Goal: Navigation & Orientation: Find specific page/section

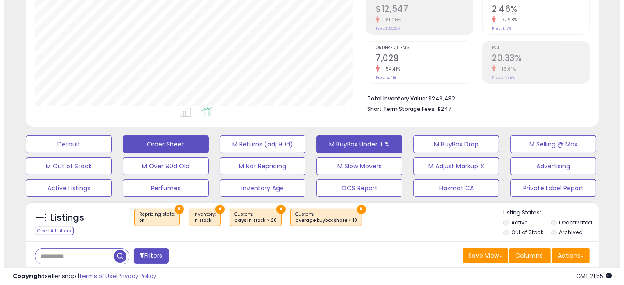
scroll to position [146, 0]
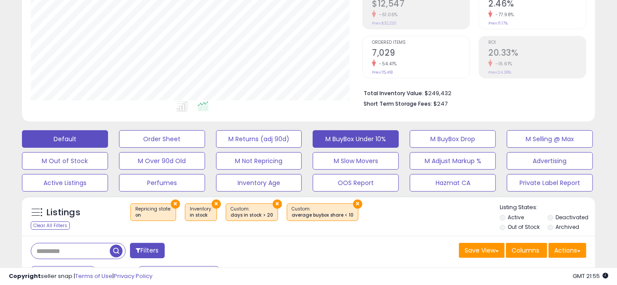
click at [62, 139] on button "Default" at bounding box center [65, 139] width 86 height 18
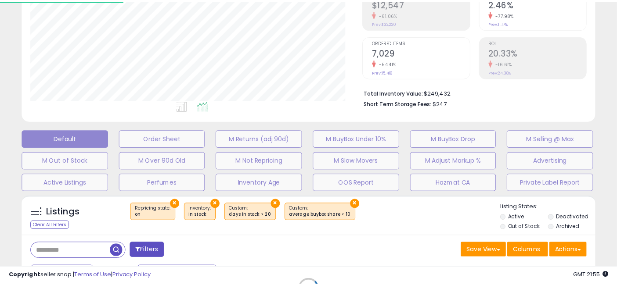
scroll to position [180, 336]
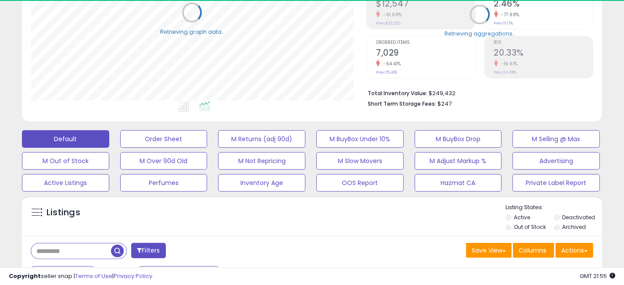
select select "**"
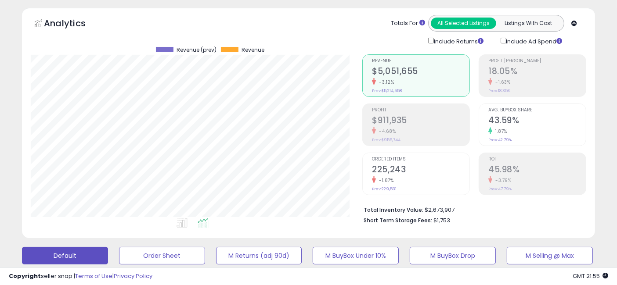
scroll to position [0, 0]
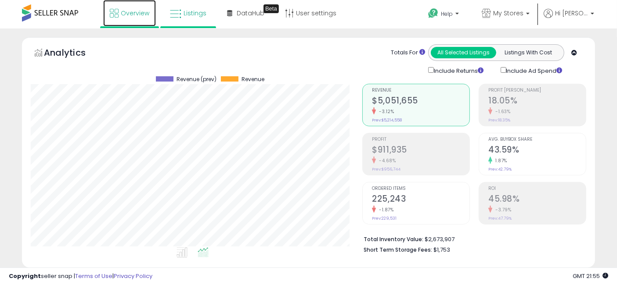
click at [130, 12] on span "Overview" at bounding box center [135, 13] width 29 height 9
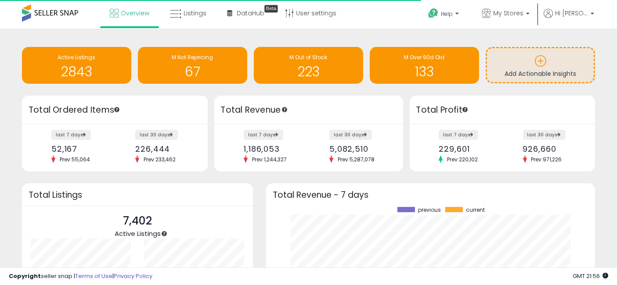
scroll to position [122, 311]
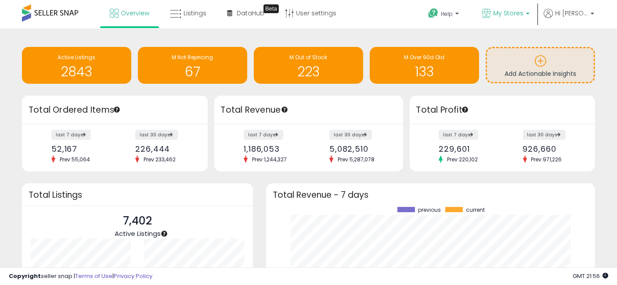
click at [523, 11] on span "My Stores" at bounding box center [508, 13] width 30 height 9
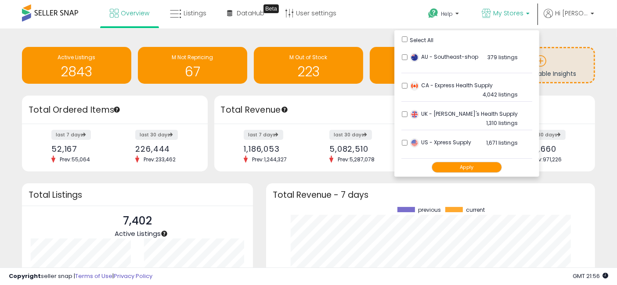
click at [328, 91] on div "Retrieving insights data.. Active Listings 2843 M Not Repricing 67 M Out of Sto…" at bounding box center [308, 66] width 586 height 58
